Goal: Information Seeking & Learning: Understand process/instructions

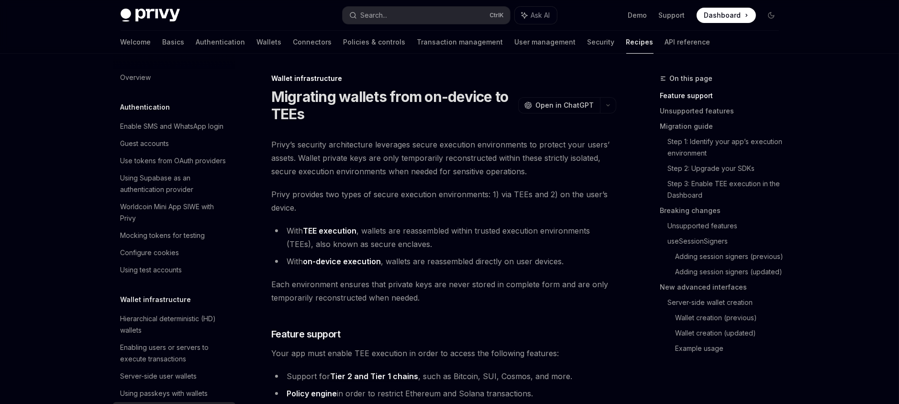
scroll to position [210, 0]
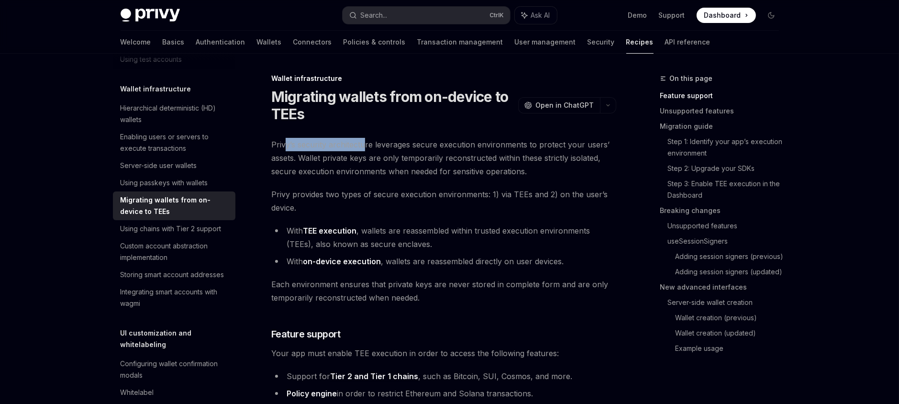
drag, startPoint x: 298, startPoint y: 147, endPoint x: 369, endPoint y: 146, distance: 70.3
click at [368, 146] on span "Privy’s security architecture leverages secure execution environments to protec…" at bounding box center [443, 158] width 345 height 40
drag, startPoint x: 386, startPoint y: 145, endPoint x: 411, endPoint y: 145, distance: 24.9
click at [394, 145] on span "Privy’s security architecture leverages secure execution environments to protec…" at bounding box center [443, 158] width 345 height 40
drag, startPoint x: 440, startPoint y: 145, endPoint x: 483, endPoint y: 149, distance: 43.7
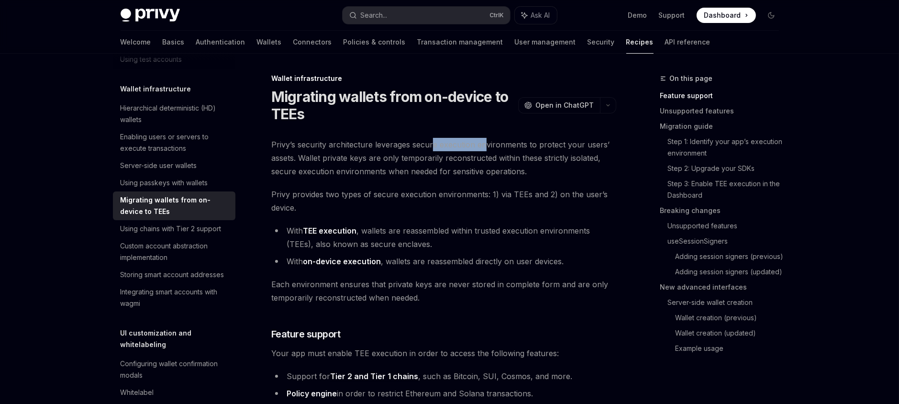
click at [483, 149] on span "Privy’s security architecture leverages secure execution environments to protec…" at bounding box center [443, 158] width 345 height 40
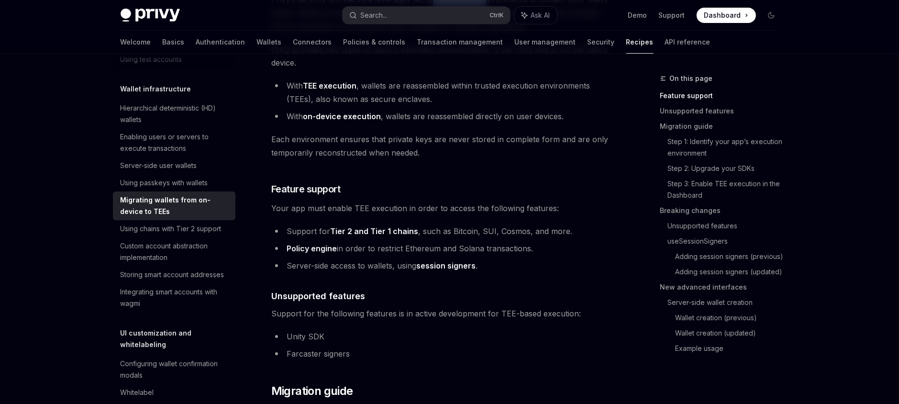
scroll to position [153, 0]
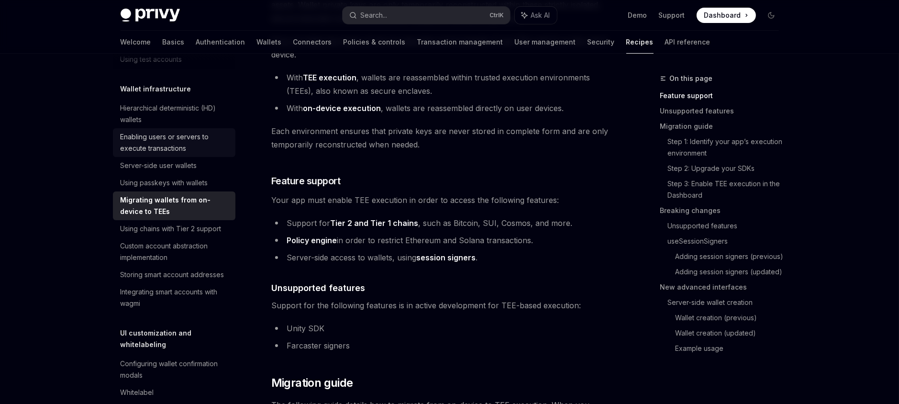
click at [141, 154] on div "Enabling users or servers to execute transactions" at bounding box center [175, 142] width 109 height 23
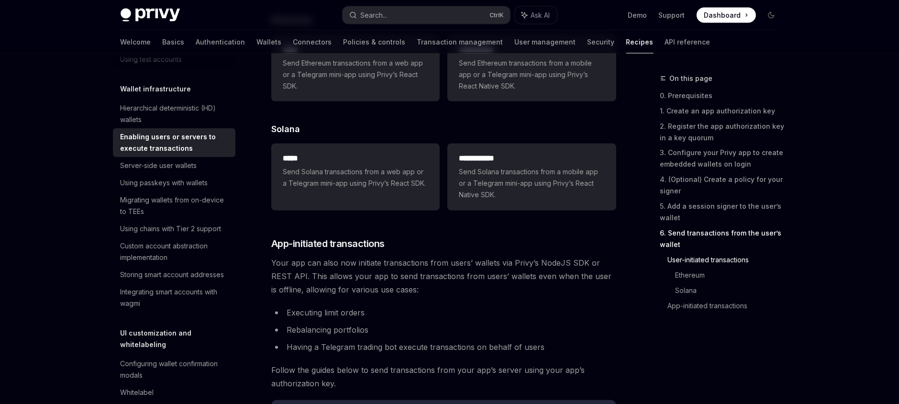
scroll to position [2104, 0]
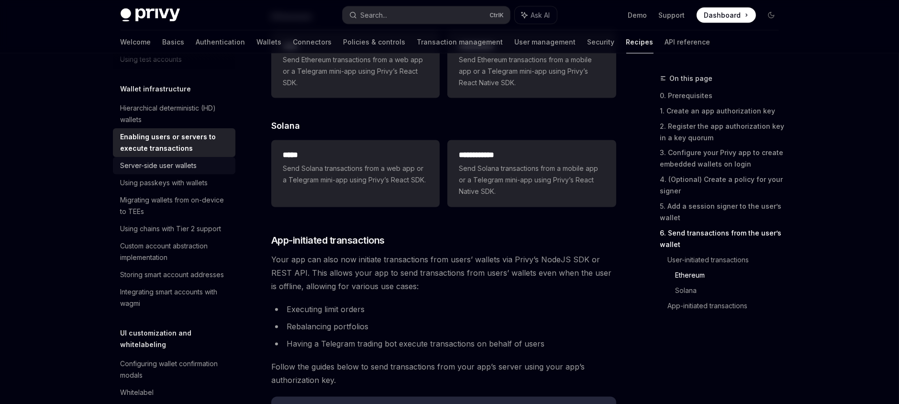
click at [168, 171] on div "Server-side user wallets" at bounding box center [159, 165] width 77 height 11
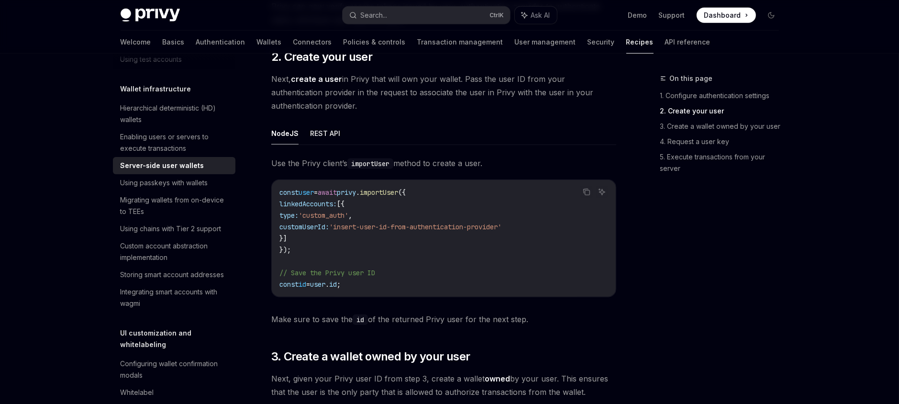
scroll to position [842, 0]
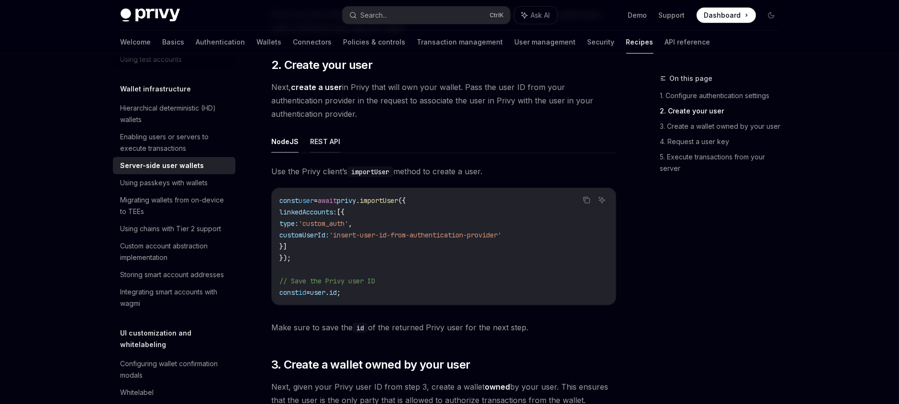
click at [325, 141] on button "REST API" at bounding box center [325, 141] width 30 height 22
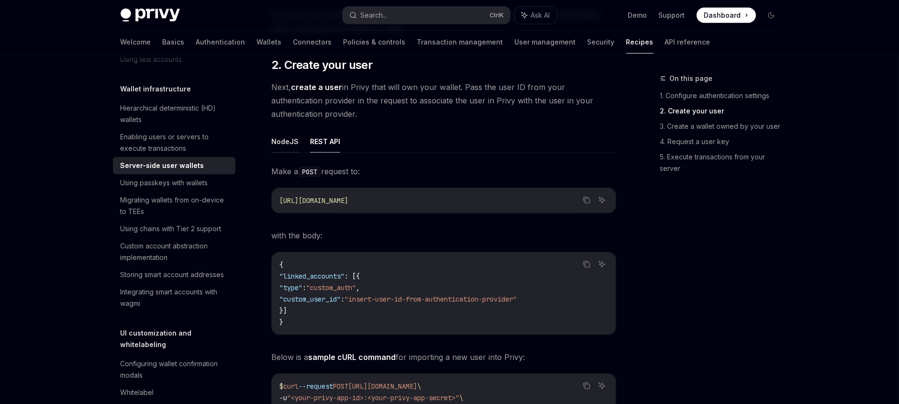
click at [289, 141] on button "NodeJS" at bounding box center [284, 141] width 27 height 22
type textarea "*"
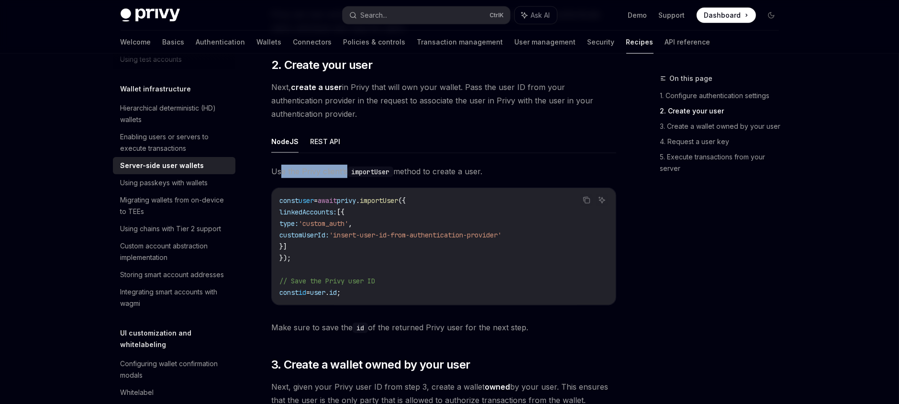
drag, startPoint x: 279, startPoint y: 169, endPoint x: 345, endPoint y: 170, distance: 66.0
click at [345, 170] on span "Use the Privy client’s importUser method to create a user." at bounding box center [443, 170] width 345 height 13
drag, startPoint x: 356, startPoint y: 170, endPoint x: 396, endPoint y: 170, distance: 40.6
click at [387, 170] on code "importUser" at bounding box center [370, 171] width 46 height 11
drag, startPoint x: 416, startPoint y: 170, endPoint x: 464, endPoint y: 170, distance: 48.3
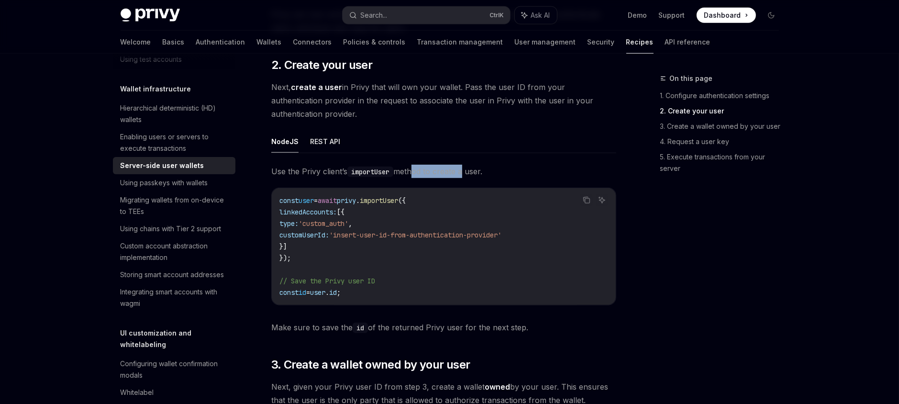
click at [464, 170] on span "Use the Privy client’s importUser method to create a user." at bounding box center [443, 170] width 345 height 13
click at [400, 168] on span "Use the Privy client’s importUser method to create a user." at bounding box center [443, 170] width 345 height 13
drag, startPoint x: 430, startPoint y: 170, endPoint x: 462, endPoint y: 171, distance: 31.6
click at [462, 171] on span "Use the Privy client’s importUser method to create a user." at bounding box center [443, 170] width 345 height 13
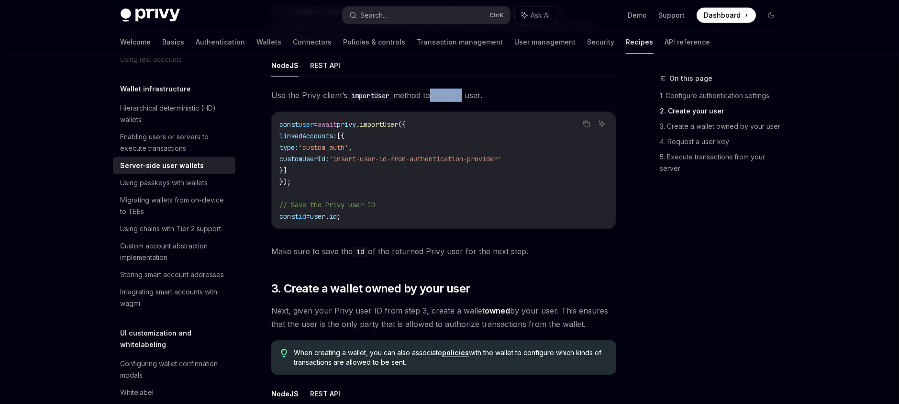
scroll to position [918, 0]
drag, startPoint x: 293, startPoint y: 123, endPoint x: 350, endPoint y: 124, distance: 57.4
click at [350, 124] on span "const user = await privy . importUser ({" at bounding box center [342, 124] width 126 height 9
drag, startPoint x: 363, startPoint y: 122, endPoint x: 413, endPoint y: 122, distance: 49.3
click at [406, 122] on span "const user = await privy . importUser ({" at bounding box center [342, 124] width 126 height 9
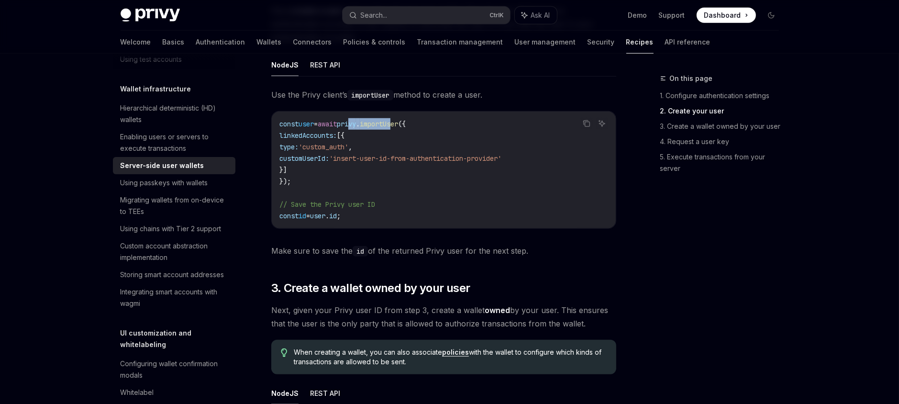
drag, startPoint x: 310, startPoint y: 136, endPoint x: 356, endPoint y: 135, distance: 45.9
click at [344, 135] on span "linkedAccounts: [{" at bounding box center [311, 135] width 65 height 9
drag, startPoint x: 322, startPoint y: 160, endPoint x: 352, endPoint y: 161, distance: 30.1
click at [329, 161] on span "customUserId:" at bounding box center [304, 158] width 50 height 9
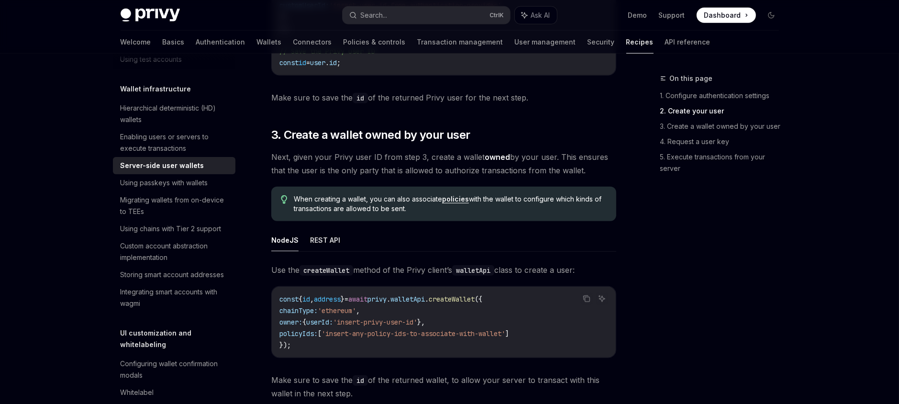
scroll to position [1109, 0]
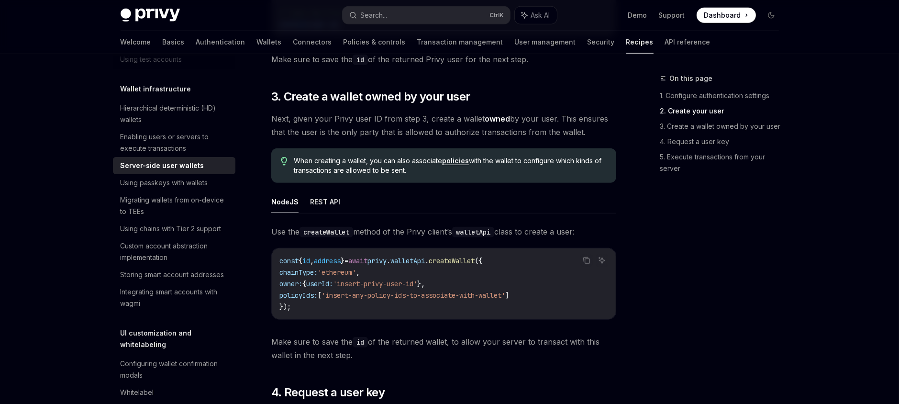
drag, startPoint x: 281, startPoint y: 231, endPoint x: 306, endPoint y: 230, distance: 24.9
click at [306, 230] on span "Use the createWallet method of the Privy client’s walletApi class to create a u…" at bounding box center [443, 231] width 345 height 13
drag, startPoint x: 386, startPoint y: 230, endPoint x: 456, endPoint y: 230, distance: 69.8
click at [448, 230] on span "Use the createWallet method of the Privy client’s walletApi class to create a u…" at bounding box center [443, 231] width 345 height 13
drag, startPoint x: 476, startPoint y: 230, endPoint x: 526, endPoint y: 230, distance: 49.7
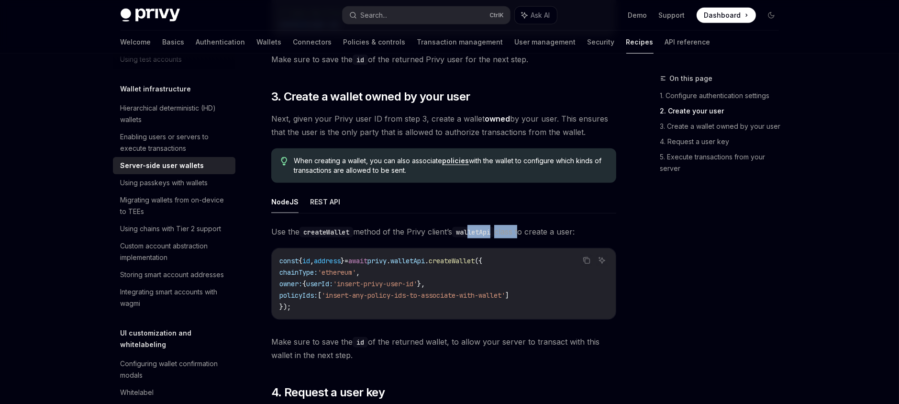
click at [526, 230] on span "Use the createWallet method of the Privy client’s walletApi class to create a u…" at bounding box center [443, 231] width 345 height 13
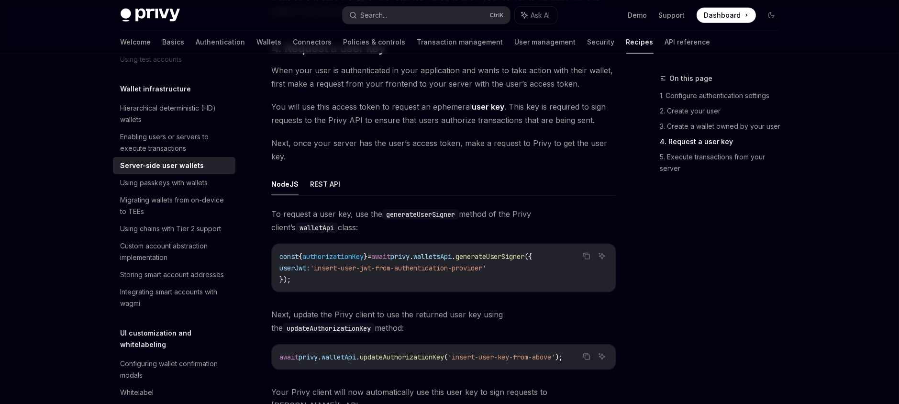
scroll to position [1454, 0]
click at [485, 209] on span "To request a user key, use the generateUserSigner method of the Privy client’s …" at bounding box center [443, 220] width 345 height 27
click at [503, 208] on span "To request a user key, use the generateUserSigner method of the Privy client’s …" at bounding box center [443, 220] width 345 height 27
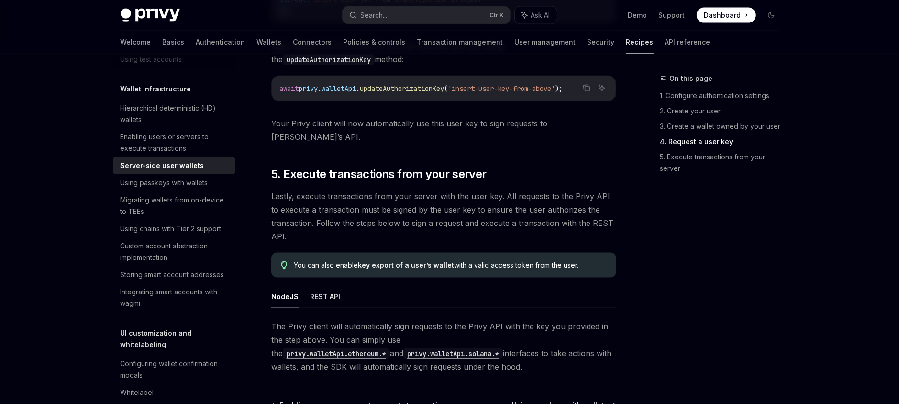
scroll to position [1760, 0]
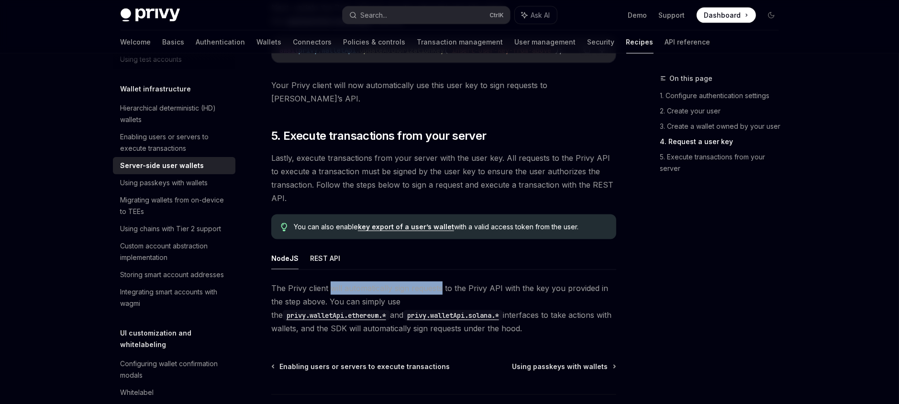
drag, startPoint x: 341, startPoint y: 275, endPoint x: 446, endPoint y: 270, distance: 104.9
click at [442, 281] on span "The Privy client will automatically sign requests to the Privy API with the key…" at bounding box center [443, 308] width 345 height 54
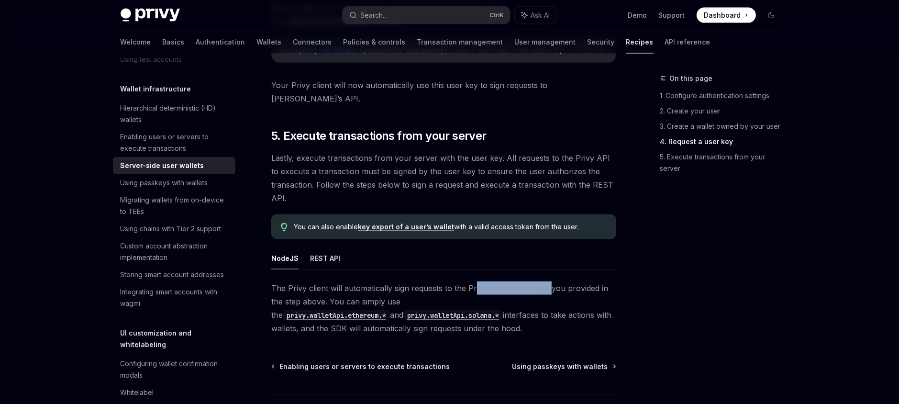
drag, startPoint x: 480, startPoint y: 270, endPoint x: 549, endPoint y: 271, distance: 69.3
click at [549, 281] on span "The Privy client will automatically sign requests to the Privy API with the key…" at bounding box center [443, 308] width 345 height 54
click at [564, 281] on span "The Privy client will automatically sign requests to the Privy API with the key…" at bounding box center [443, 308] width 345 height 54
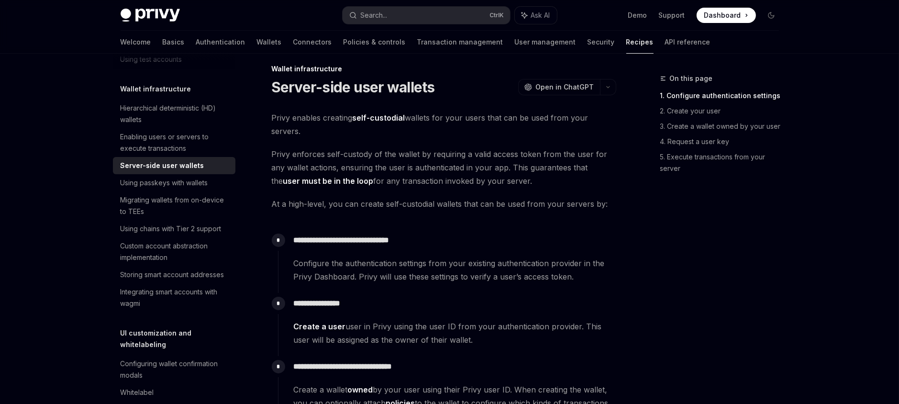
scroll to position [0, 0]
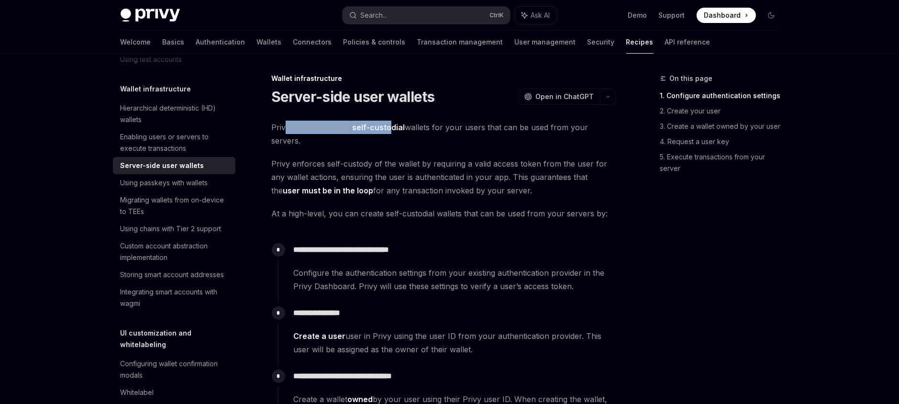
drag, startPoint x: 283, startPoint y: 125, endPoint x: 392, endPoint y: 125, distance: 109.0
click at [392, 125] on span "Privy enables creating self-custodial wallets for your users that can be used f…" at bounding box center [443, 134] width 345 height 27
click at [430, 121] on span "Privy enables creating self-custodial wallets for your users that can be used f…" at bounding box center [443, 134] width 345 height 27
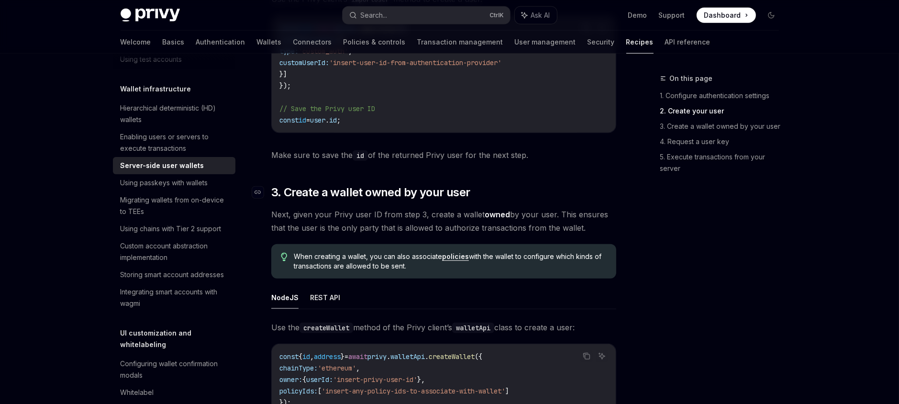
scroll to position [995, 0]
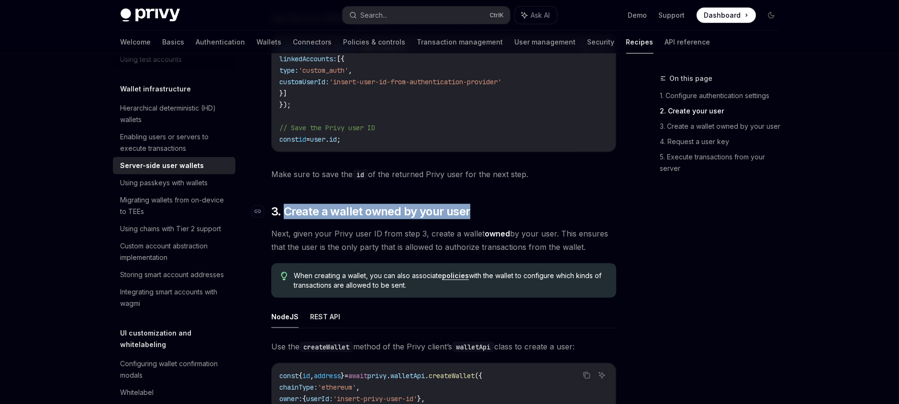
drag, startPoint x: 477, startPoint y: 211, endPoint x: 285, endPoint y: 210, distance: 191.3
click at [285, 210] on h2 "​ 3. Create a wallet owned by your user" at bounding box center [443, 211] width 345 height 15
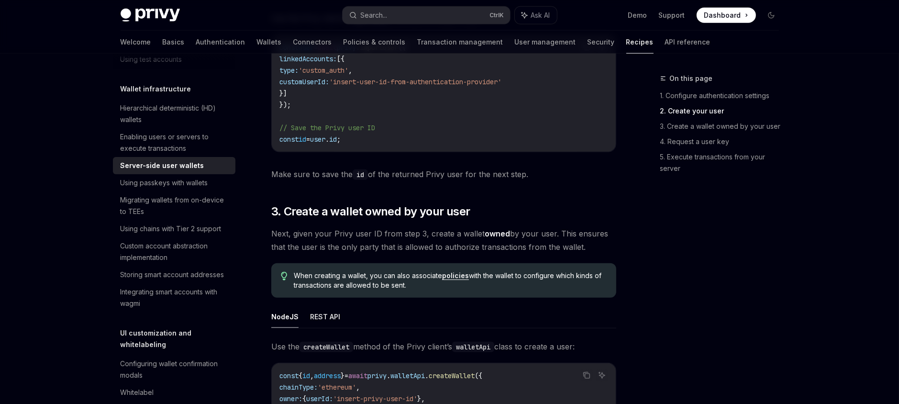
click at [340, 247] on span "Next, given your Privy user ID from step 3, create a wallet owned by your user.…" at bounding box center [443, 240] width 345 height 27
drag, startPoint x: 535, startPoint y: 174, endPoint x: 274, endPoint y: 173, distance: 261.1
click at [274, 173] on span "Make sure to save the id of the returned Privy user for the next step." at bounding box center [443, 173] width 345 height 13
